Goal: Find specific page/section: Find specific page/section

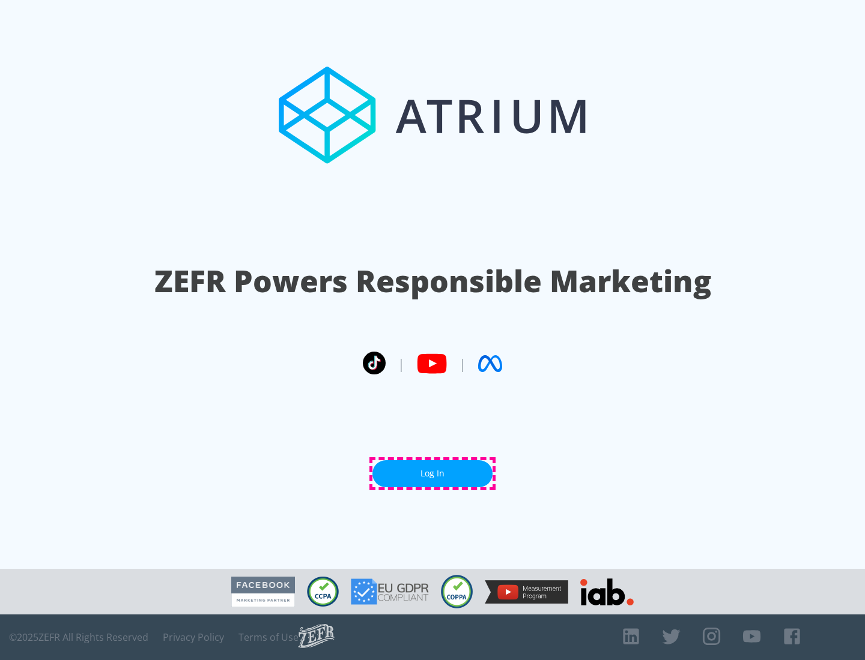
click at [432, 474] on link "Log In" at bounding box center [432, 473] width 120 height 27
